Goal: Transaction & Acquisition: Purchase product/service

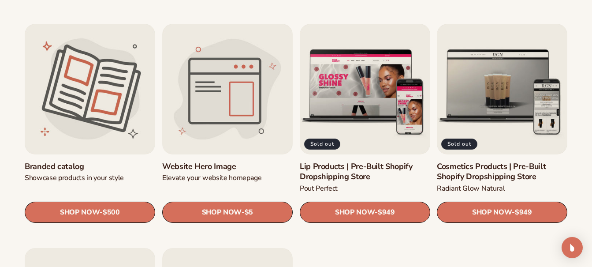
scroll to position [923, 0]
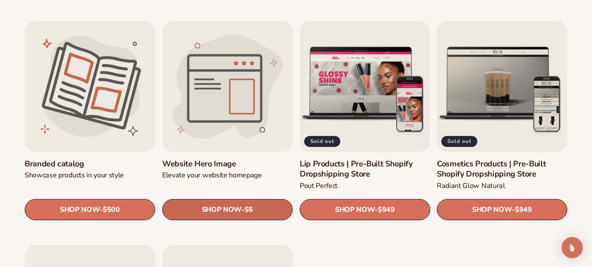
click at [198, 212] on link "SHOP NOW - Regular price $5 Sale price $5 Regular price Unit price / per" at bounding box center [227, 209] width 130 height 21
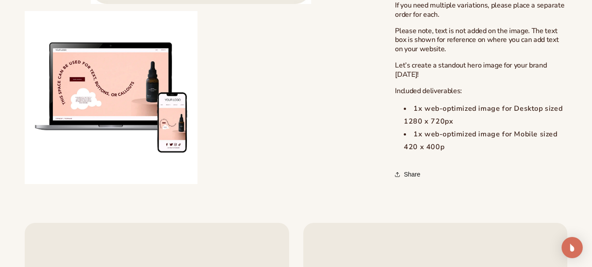
scroll to position [448, 0]
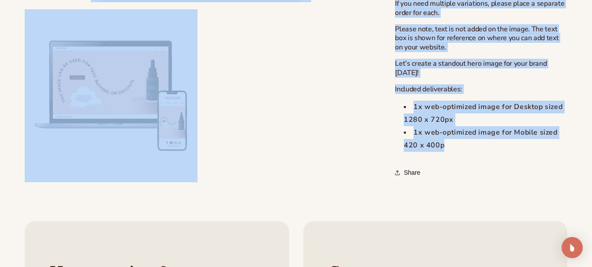
drag, startPoint x: 467, startPoint y: 144, endPoint x: 372, endPoint y: 100, distance: 104.3
